Goal: Use online tool/utility: Utilize a website feature to perform a specific function

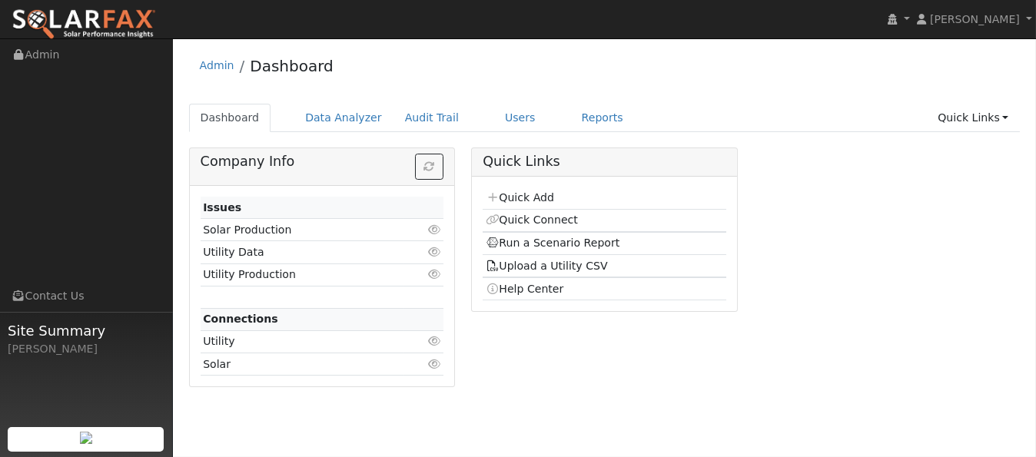
click at [559, 79] on div "Admin Dashboard" at bounding box center [604, 69] width 831 height 47
click at [495, 119] on link "Users" at bounding box center [520, 118] width 54 height 28
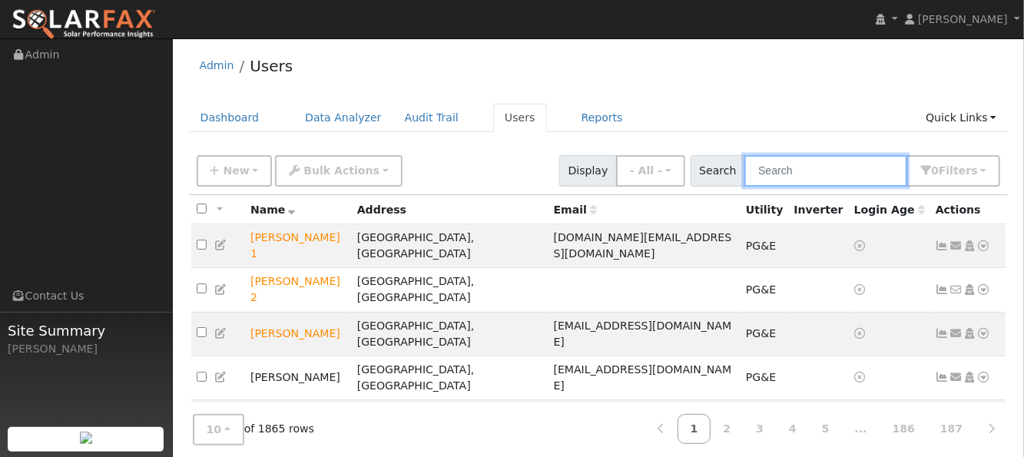
click at [818, 169] on input "text" at bounding box center [826, 171] width 163 height 32
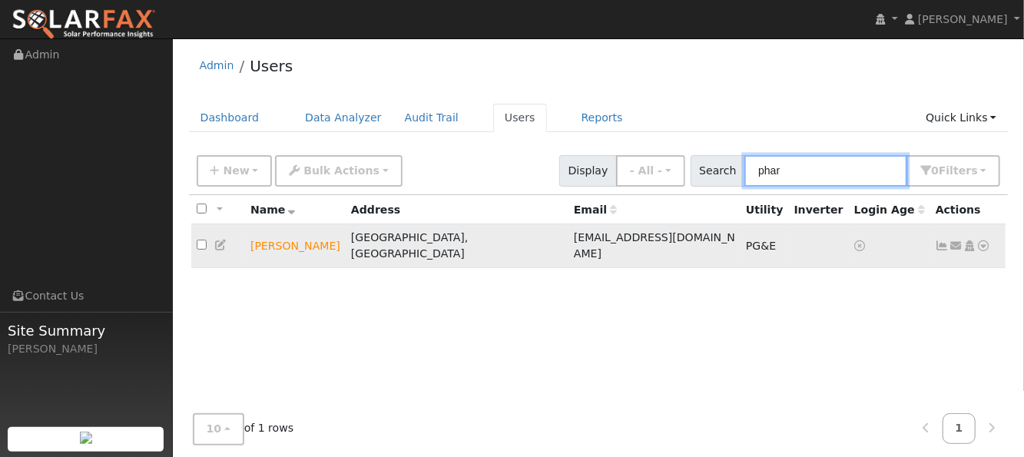
type input "phar"
click at [985, 240] on icon at bounding box center [984, 245] width 14 height 11
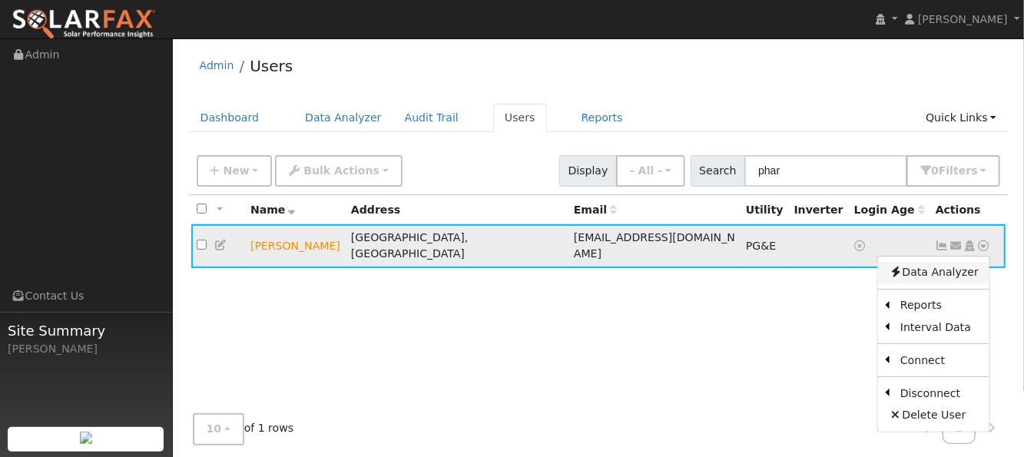
click at [930, 267] on link "Data Analyzer" at bounding box center [933, 273] width 111 height 22
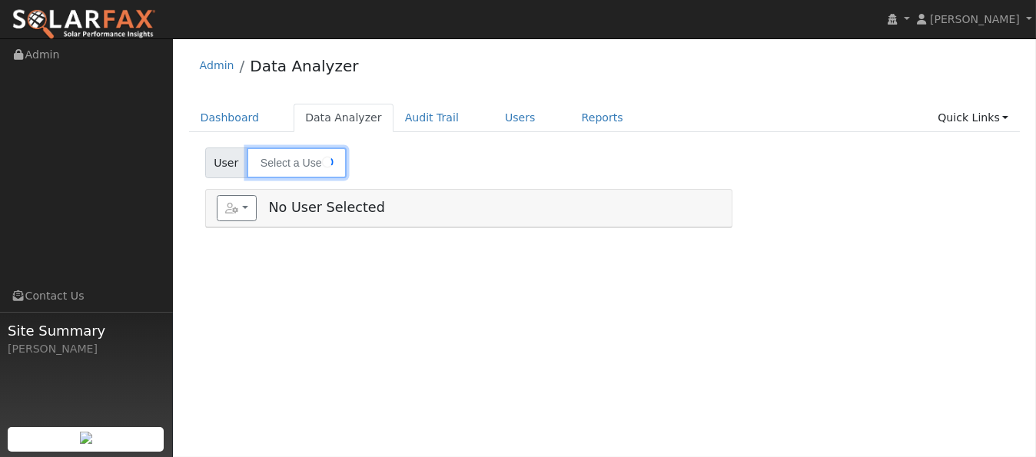
type input "[PERSON_NAME]"
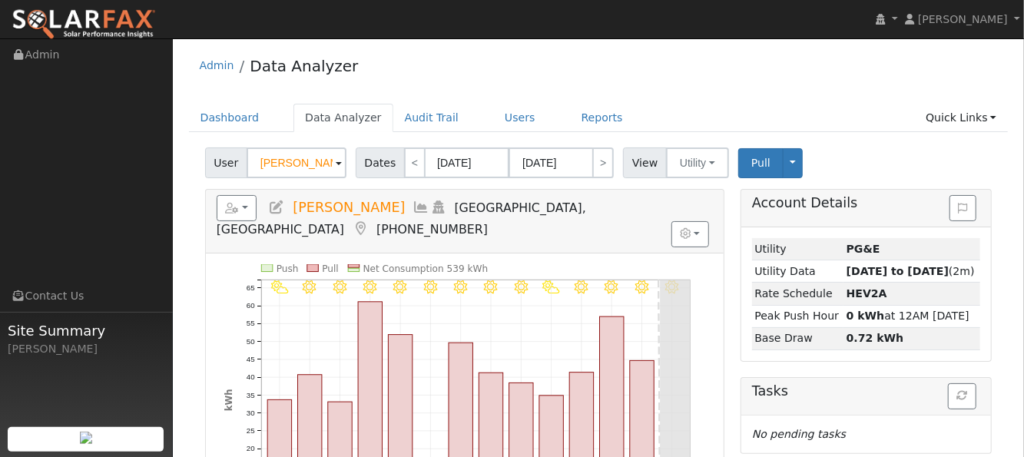
click at [413, 204] on icon at bounding box center [421, 208] width 17 height 14
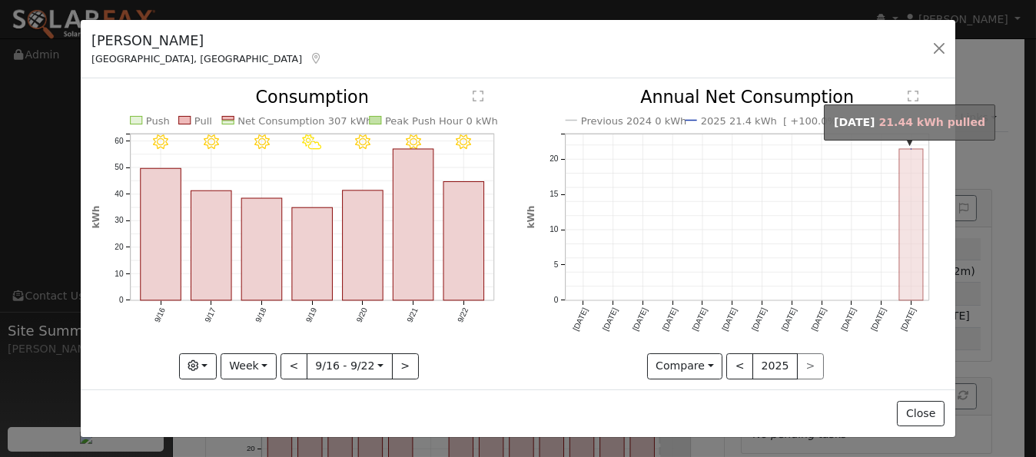
click at [899, 187] on rect "onclick=""" at bounding box center [911, 224] width 24 height 151
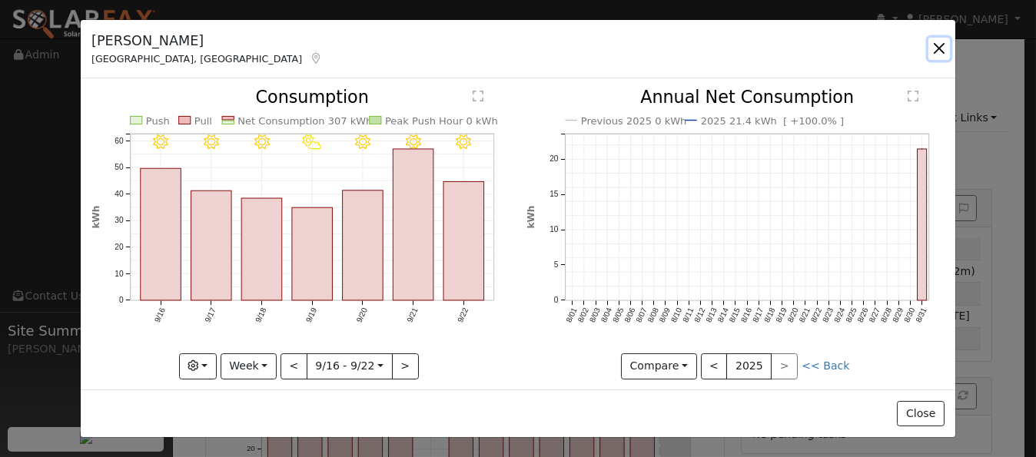
click at [935, 47] on button "button" at bounding box center [939, 49] width 22 height 22
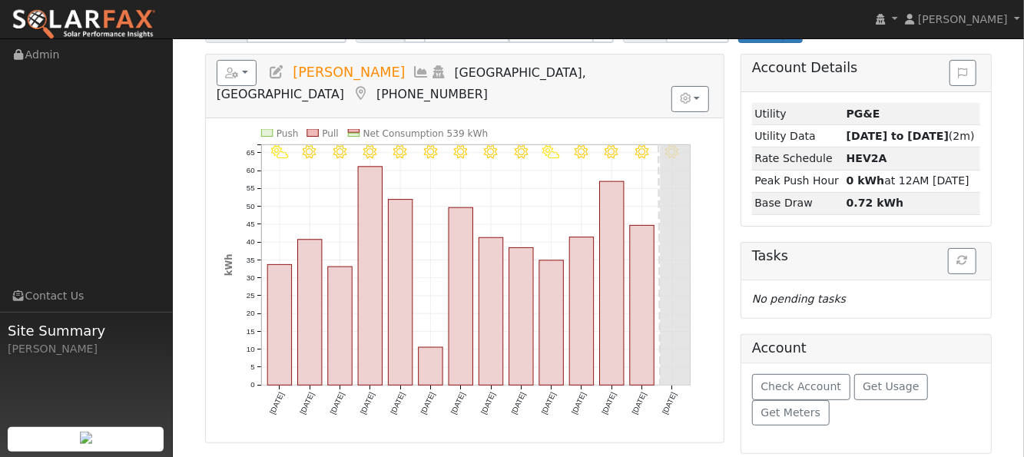
scroll to position [204, 0]
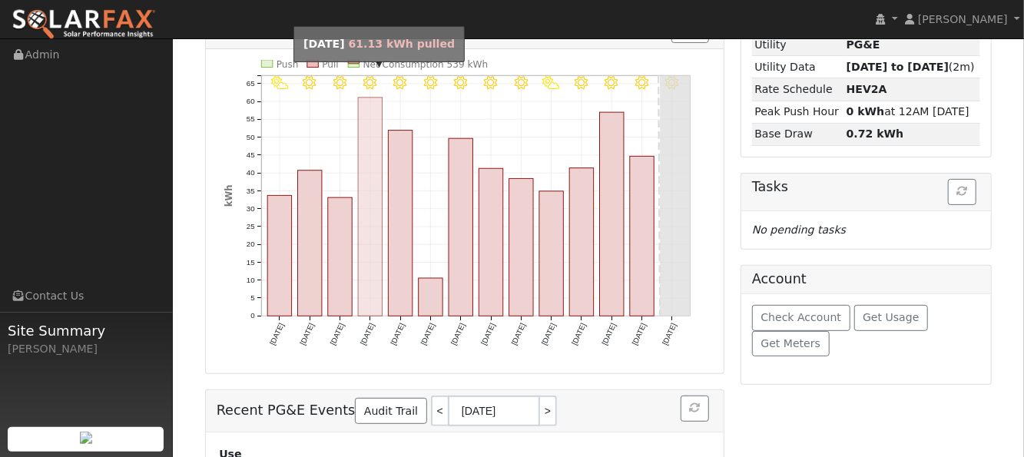
click at [370, 160] on rect "onclick=""" at bounding box center [370, 207] width 24 height 218
type input "09/13/2025"
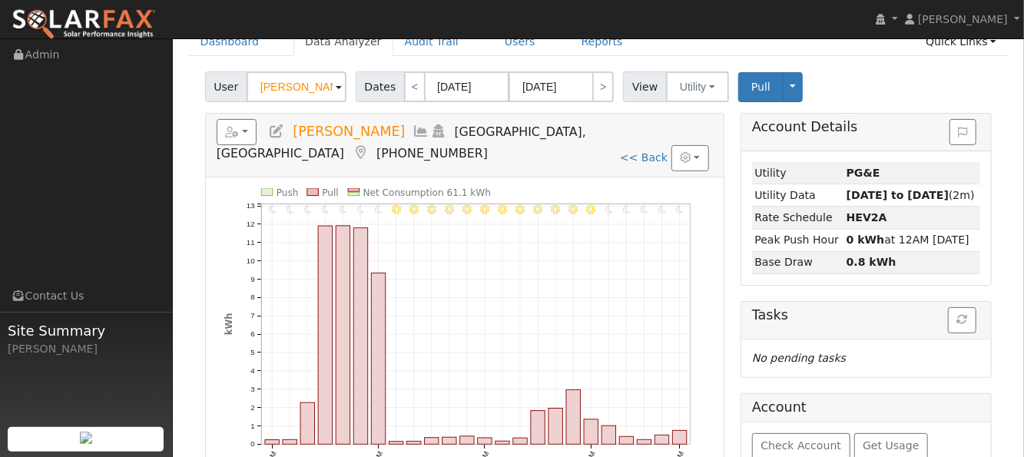
scroll to position [102, 0]
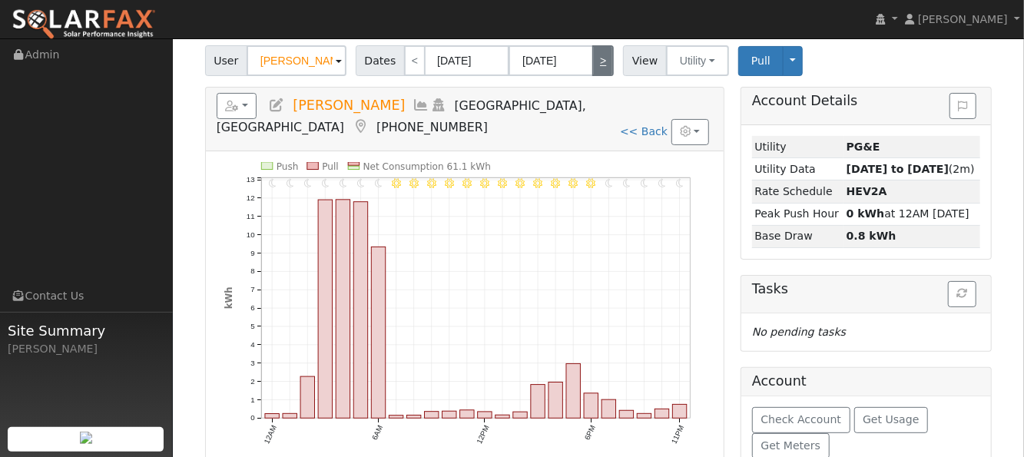
click at [592, 64] on link ">" at bounding box center [603, 60] width 22 height 31
type input "09/14/2025"
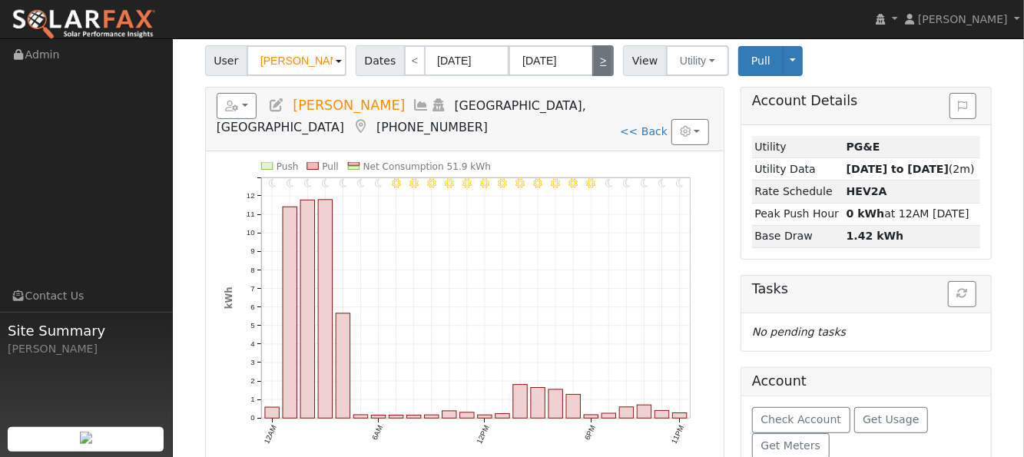
click at [592, 65] on link ">" at bounding box center [603, 60] width 22 height 31
type input "09/15/2025"
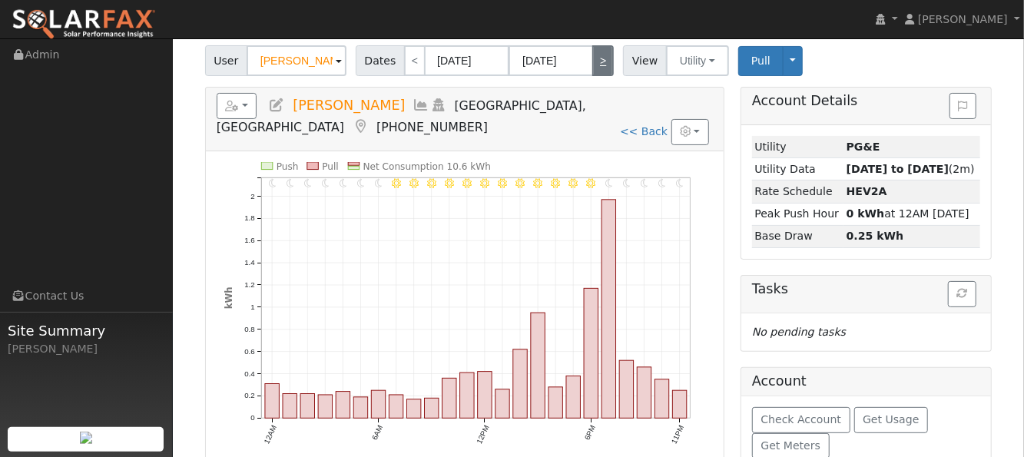
click at [592, 65] on link ">" at bounding box center [603, 60] width 22 height 31
type input "09/16/2025"
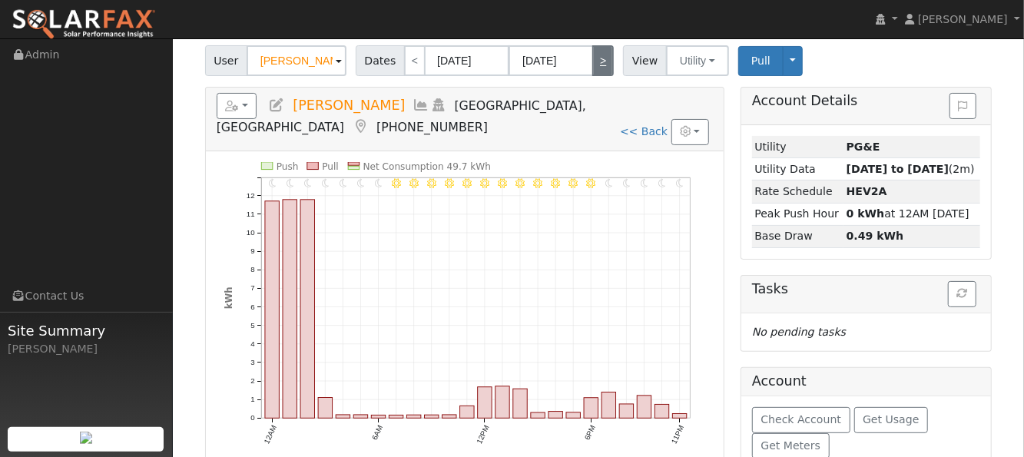
click at [592, 63] on link ">" at bounding box center [603, 60] width 22 height 31
type input "09/17/2025"
click at [592, 63] on link ">" at bounding box center [603, 60] width 22 height 31
type input "09/18/2025"
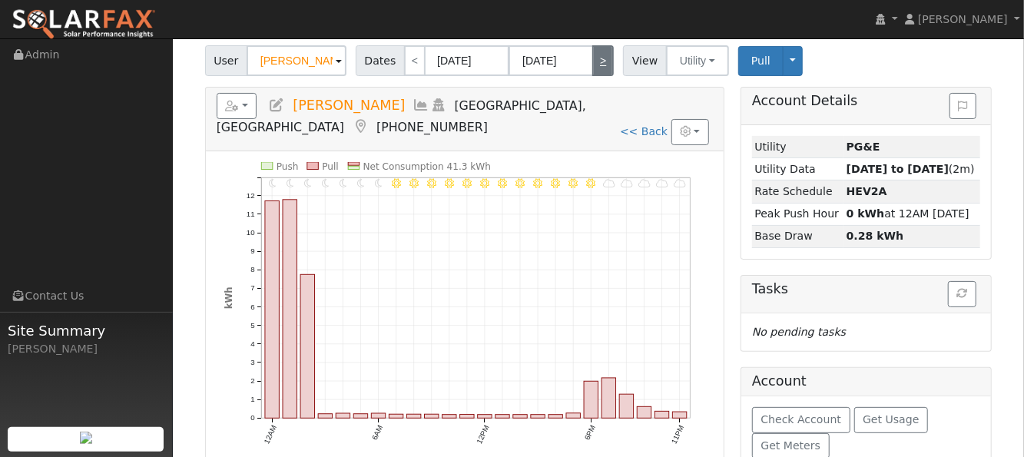
type input "09/18/2025"
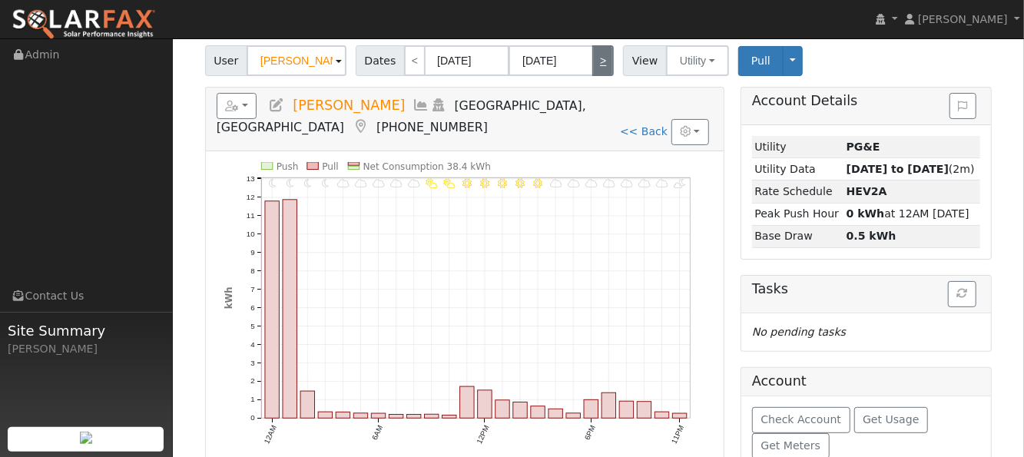
click at [592, 62] on link ">" at bounding box center [603, 60] width 22 height 31
type input "09/19/2025"
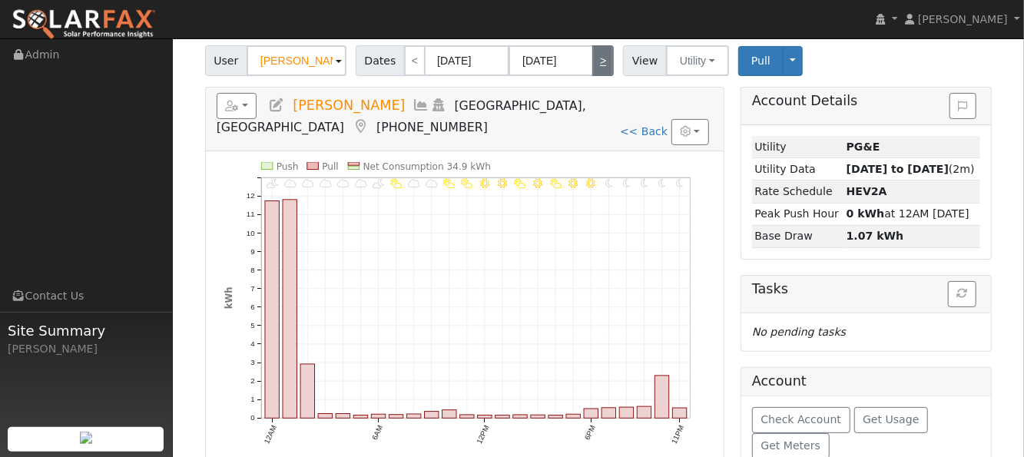
click at [592, 62] on link ">" at bounding box center [603, 60] width 22 height 31
type input "09/20/2025"
click at [592, 58] on link ">" at bounding box center [603, 60] width 22 height 31
type input "09/21/2025"
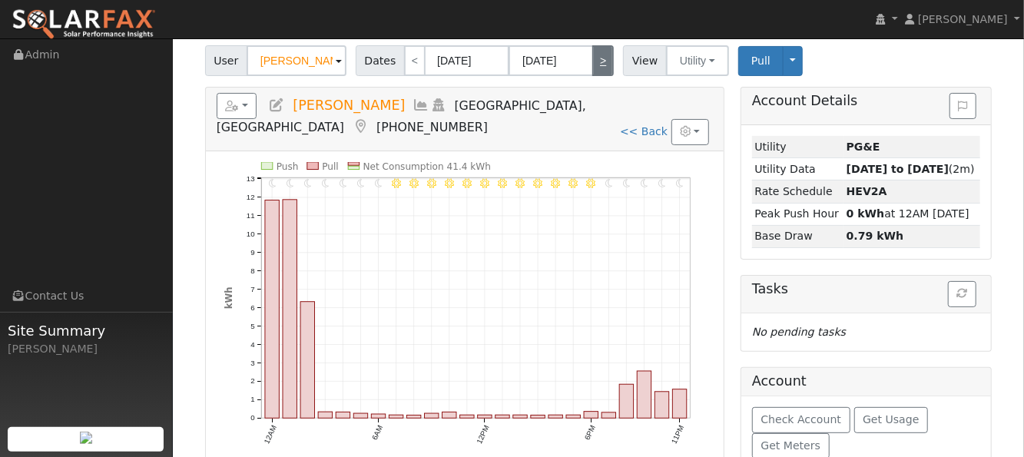
type input "09/21/2025"
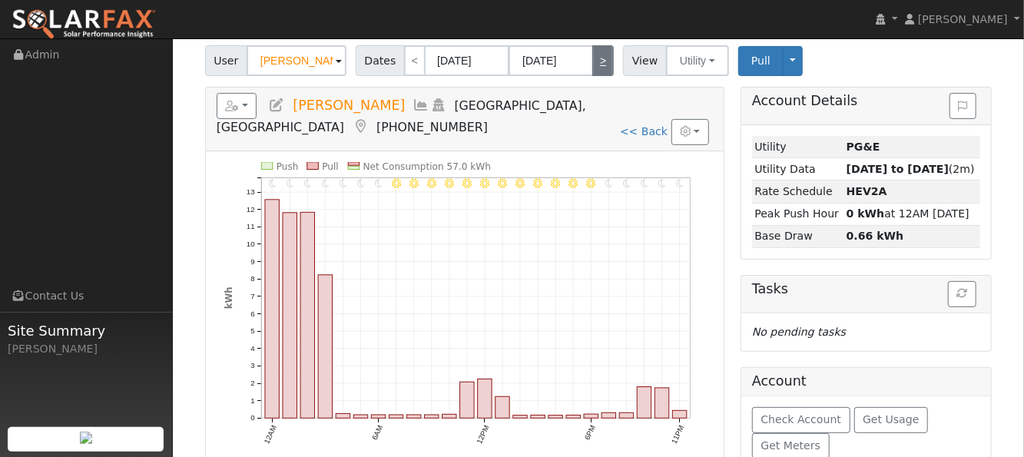
click at [592, 58] on link ">" at bounding box center [603, 60] width 22 height 31
type input "09/22/2025"
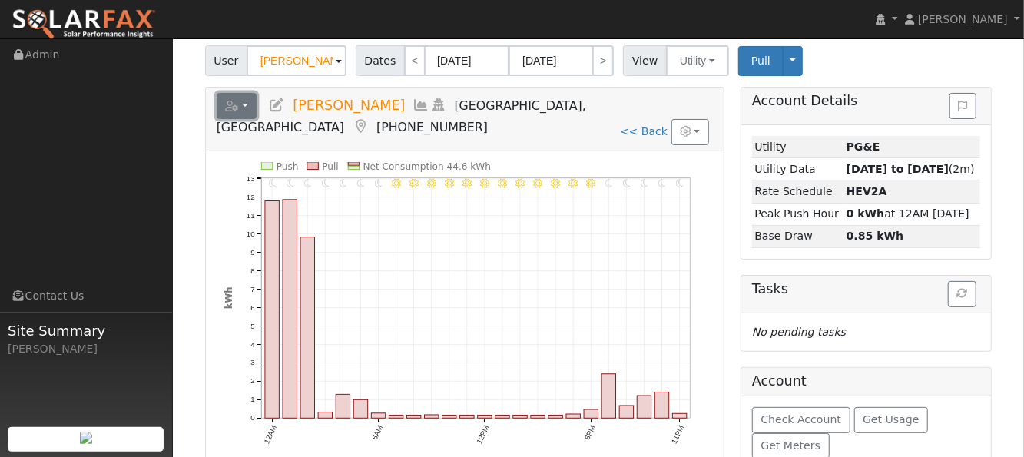
click at [244, 108] on button "button" at bounding box center [237, 106] width 41 height 26
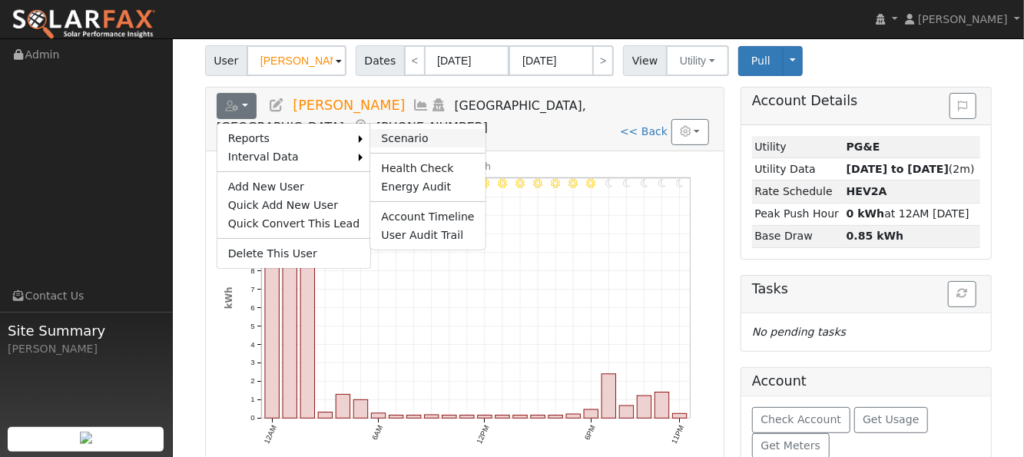
click at [370, 134] on link "Scenario" at bounding box center [427, 138] width 114 height 18
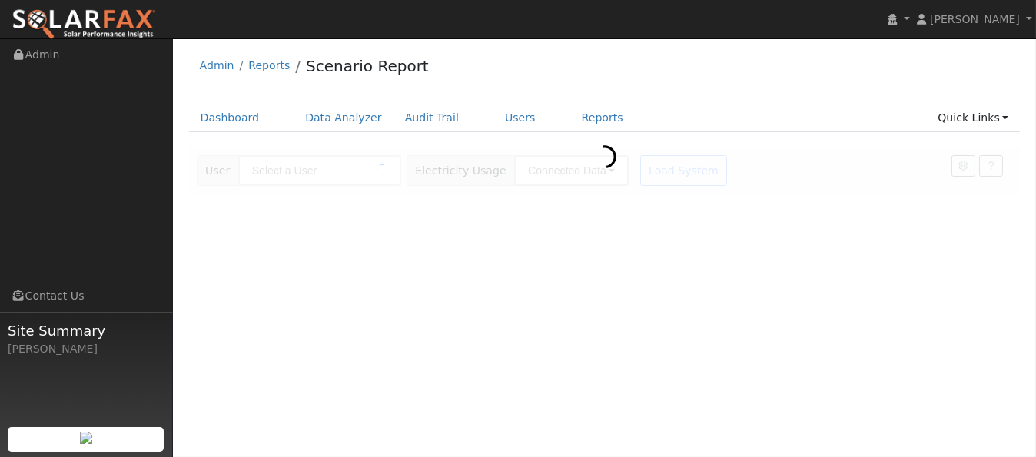
type input "[PERSON_NAME]"
type input "Pacific Gas & Electric"
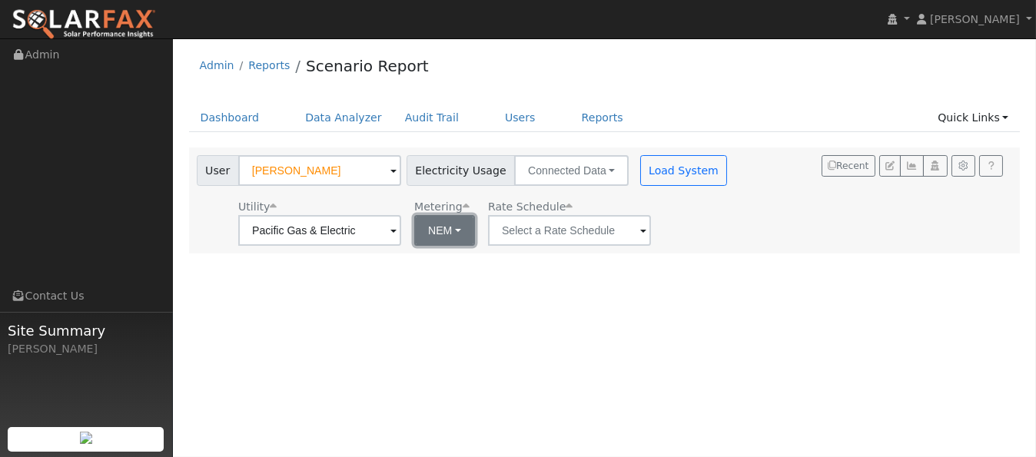
click at [453, 231] on button "NEM" at bounding box center [444, 230] width 61 height 31
drag, startPoint x: 441, startPoint y: 279, endPoint x: 455, endPoint y: 270, distance: 16.6
click at [441, 279] on link "NBT" at bounding box center [464, 287] width 107 height 22
type input "E-ELEC"
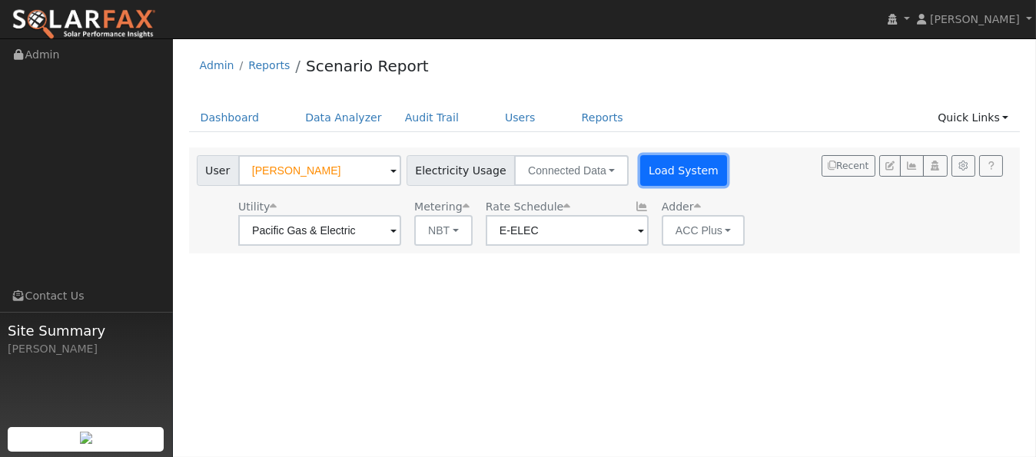
click at [651, 181] on button "Load System" at bounding box center [684, 170] width 88 height 31
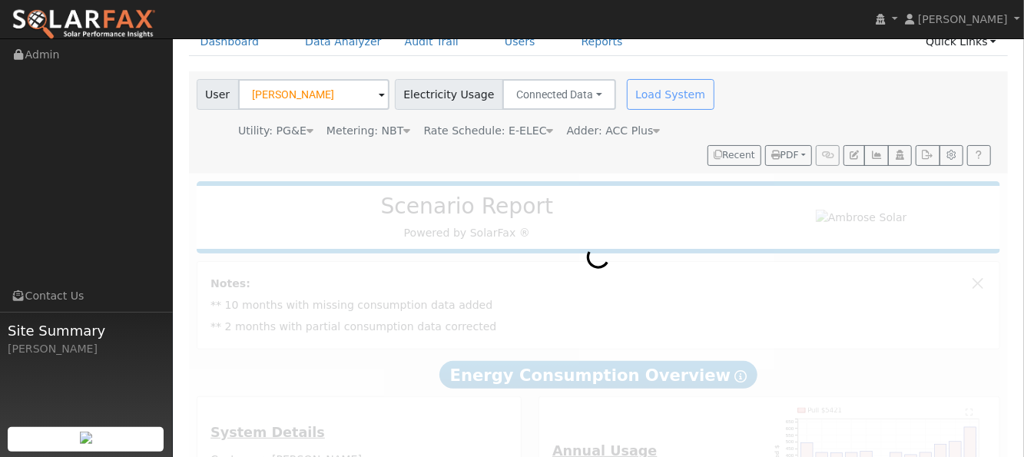
scroll to position [102, 0]
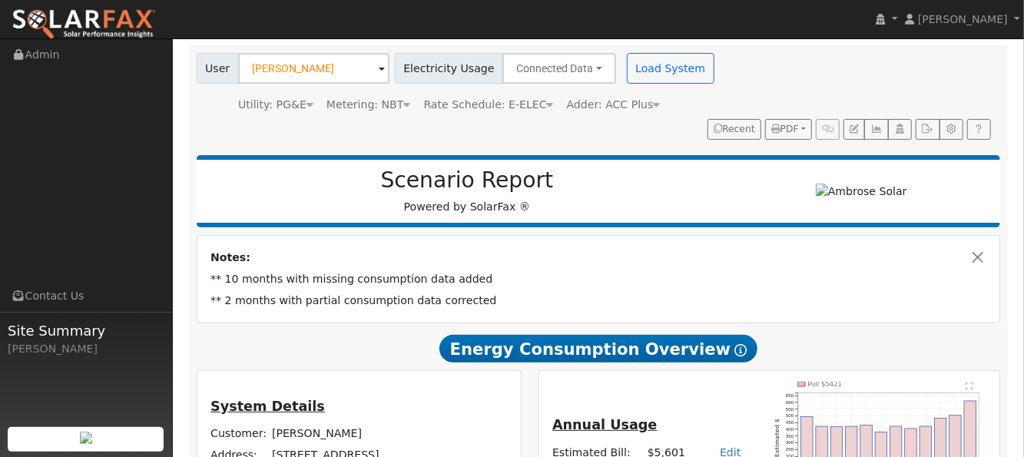
type input "17523"
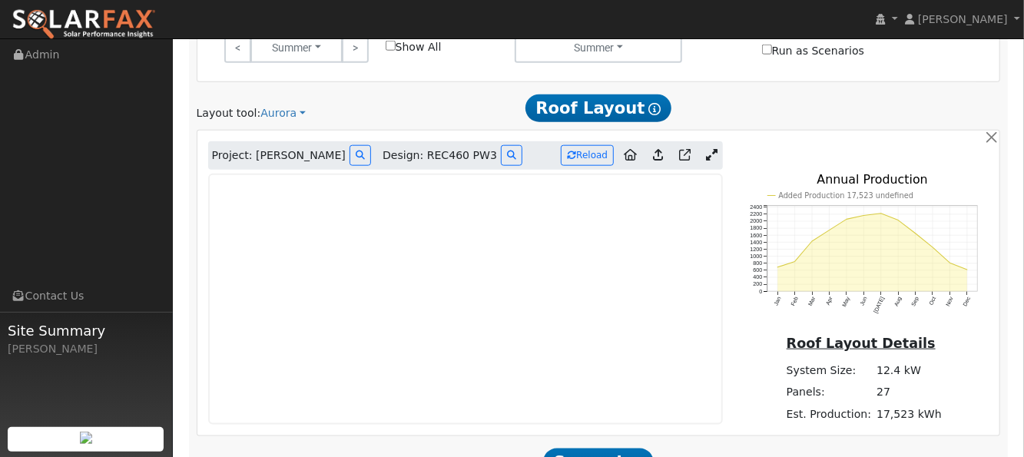
scroll to position [819, 0]
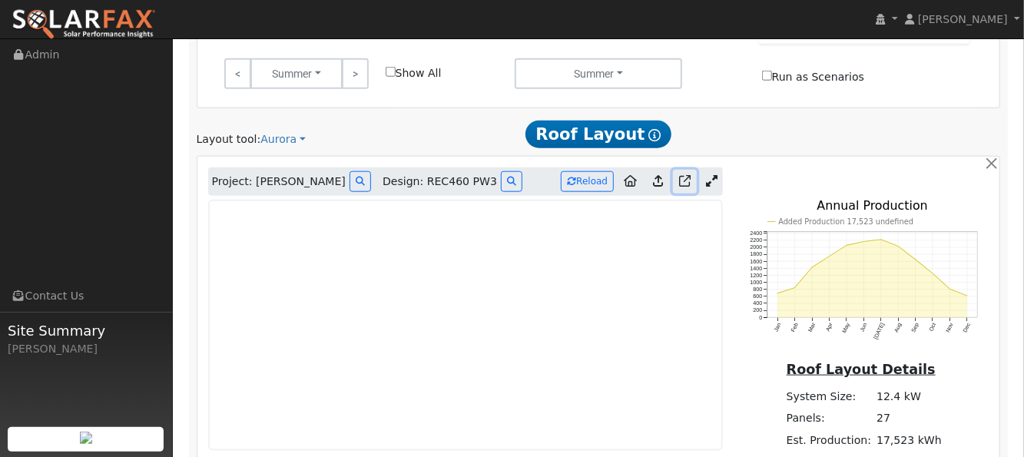
click at [681, 175] on icon at bounding box center [685, 181] width 12 height 12
